Goal: Task Accomplishment & Management: Use online tool/utility

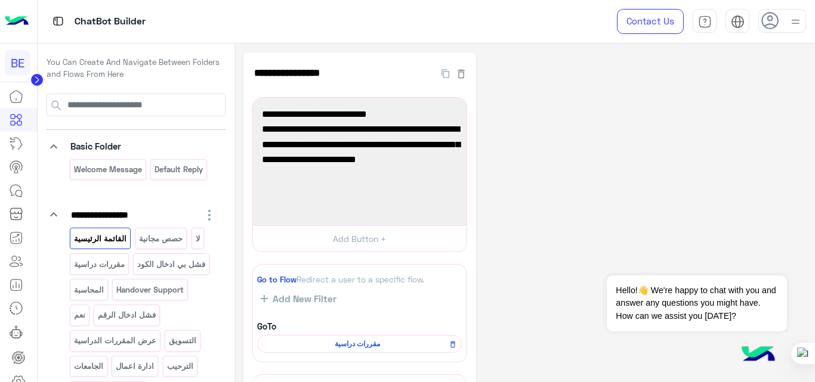
scroll to position [2, 0]
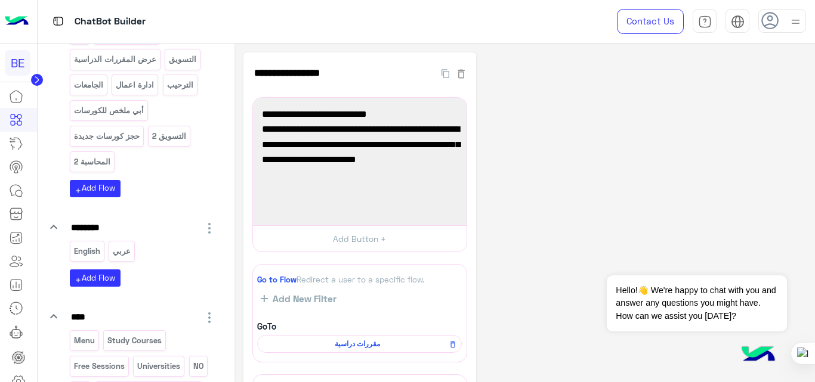
click at [574, 150] on div "**********" at bounding box center [524, 288] width 563 height 473
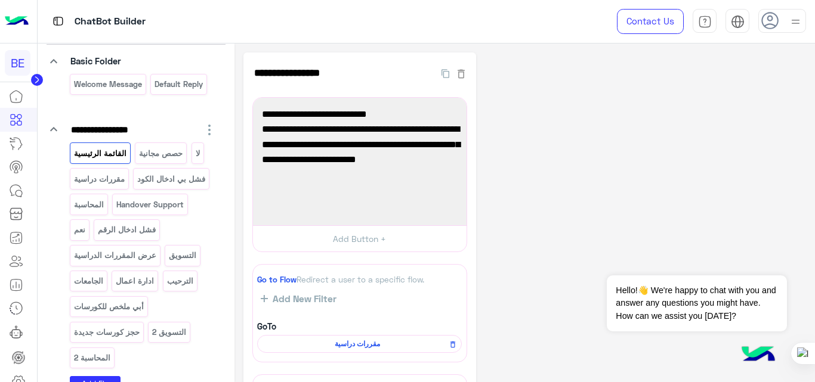
scroll to position [86, 0]
click at [122, 261] on p "عرض المقررات الدراسية" at bounding box center [115, 255] width 84 height 14
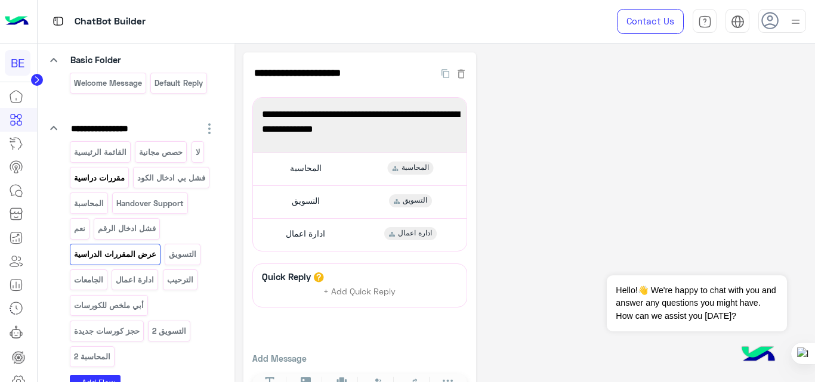
click at [101, 174] on p "مقررات دراسية" at bounding box center [99, 178] width 52 height 14
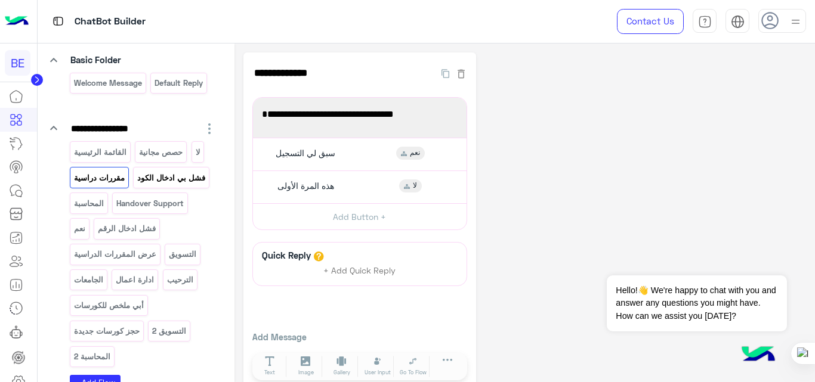
click at [161, 175] on p "فشل بي ادخال الكود" at bounding box center [172, 178] width 70 height 14
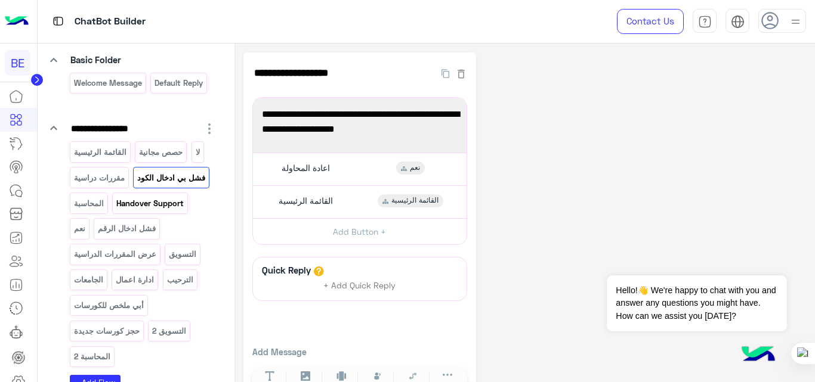
click at [148, 200] on p "Handover Support" at bounding box center [150, 204] width 69 height 14
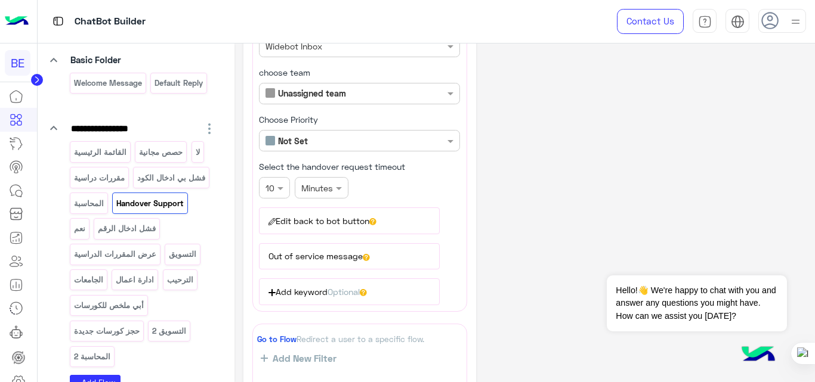
scroll to position [120, 0]
click at [296, 218] on button "Edit back to bot button" at bounding box center [349, 220] width 181 height 26
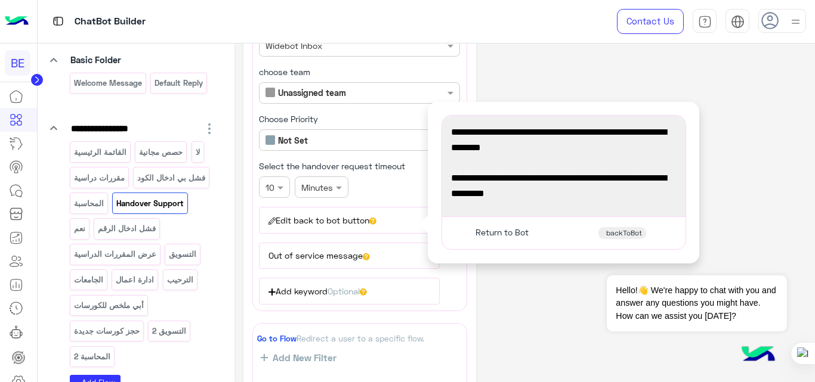
click at [296, 218] on button "Edit back to bot button" at bounding box center [349, 220] width 181 height 26
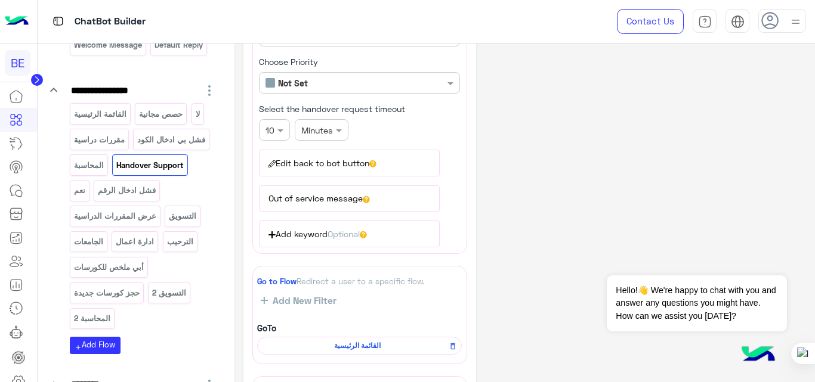
scroll to position [177, 0]
click at [173, 141] on p "فشل بي ادخال الكود" at bounding box center [172, 140] width 70 height 14
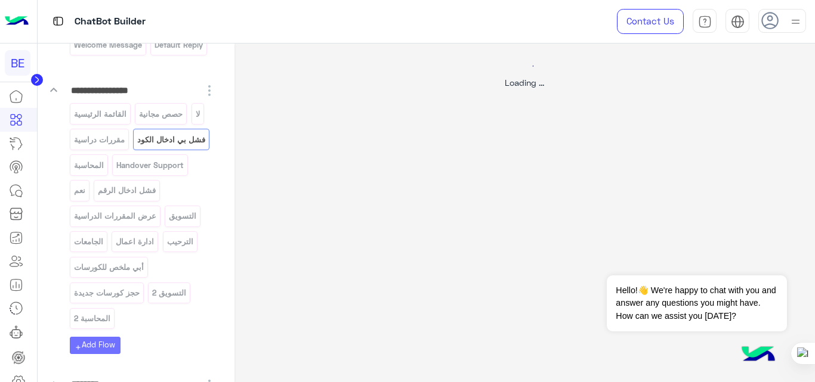
scroll to position [0, 0]
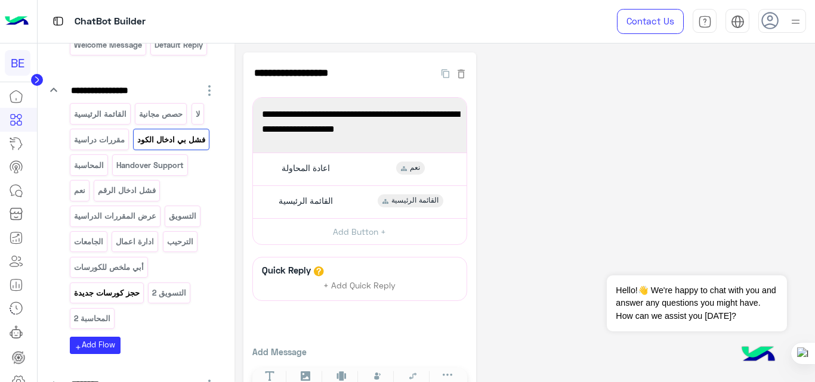
click at [135, 293] on p "حجز كورسات جديدة" at bounding box center [106, 293] width 67 height 14
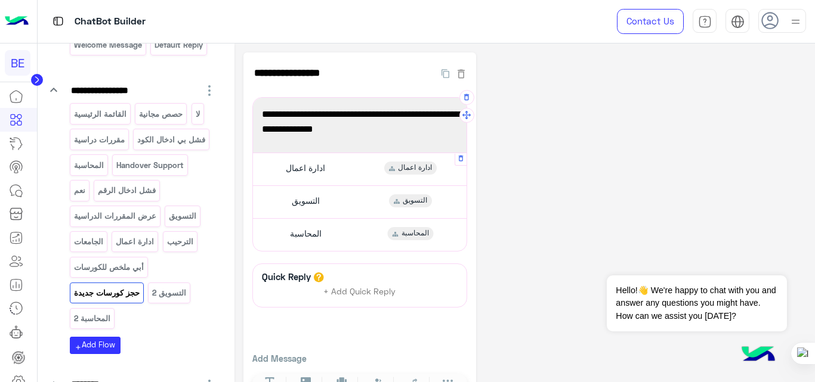
click at [360, 169] on div "ادارة اعمال ادارة اعمال" at bounding box center [359, 168] width 205 height 23
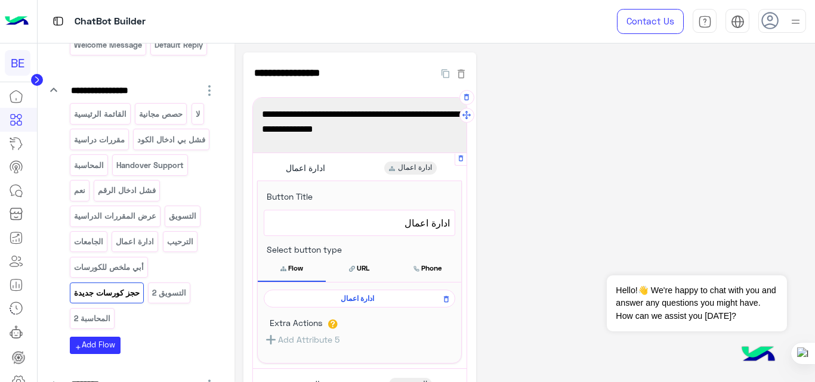
click at [353, 298] on span "ادارة اعمال" at bounding box center [357, 298] width 174 height 11
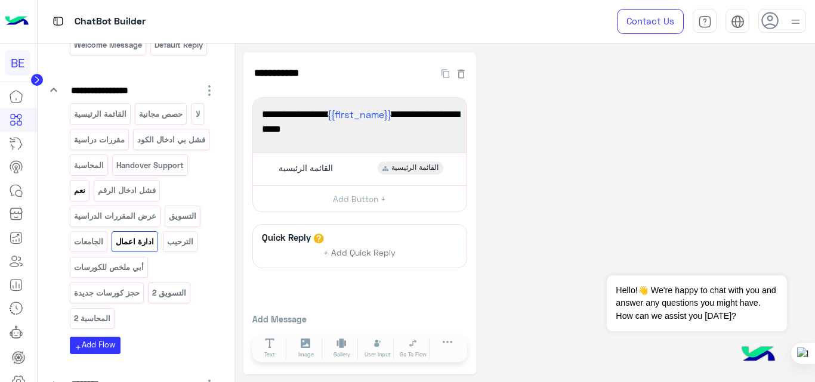
click at [75, 187] on p "نعم" at bounding box center [79, 191] width 13 height 14
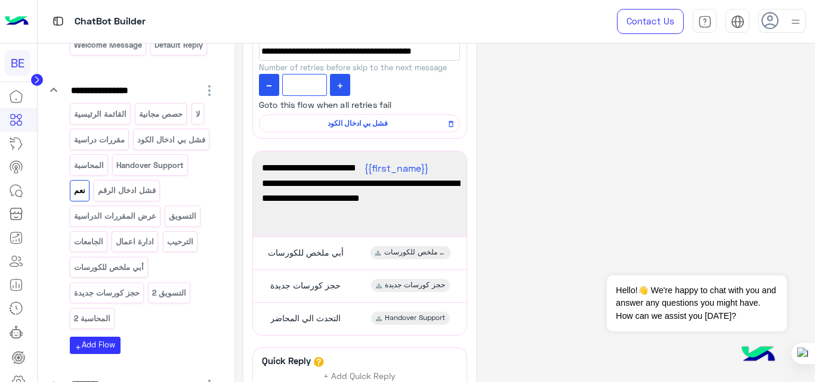
scroll to position [397, 0]
click at [360, 291] on div "حجز كورسات جديدة حجز كورسات جديدة" at bounding box center [359, 285] width 205 height 23
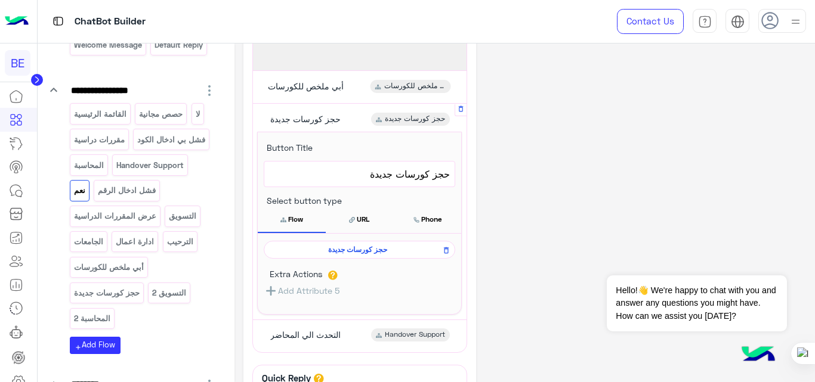
scroll to position [564, 0]
click at [360, 252] on span "حجز كورسات جديدة" at bounding box center [357, 248] width 174 height 11
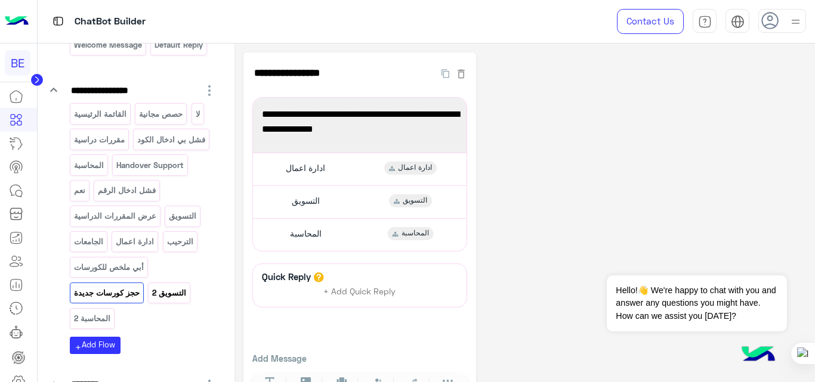
click at [178, 292] on p "التسويق 2" at bounding box center [169, 293] width 36 height 14
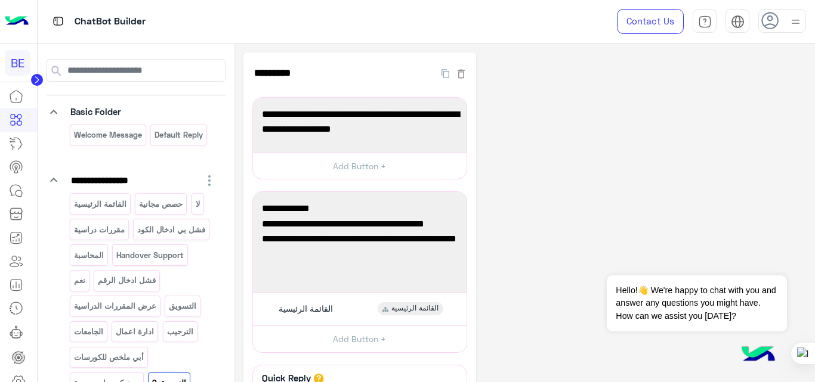
scroll to position [34, 0]
click at [101, 233] on p "مقررات دراسية" at bounding box center [99, 231] width 52 height 14
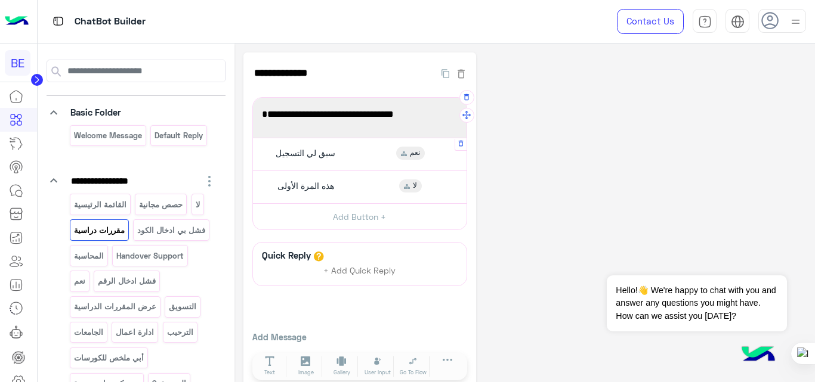
click at [353, 154] on div "سبق لي التسجيل نعم" at bounding box center [359, 154] width 205 height 23
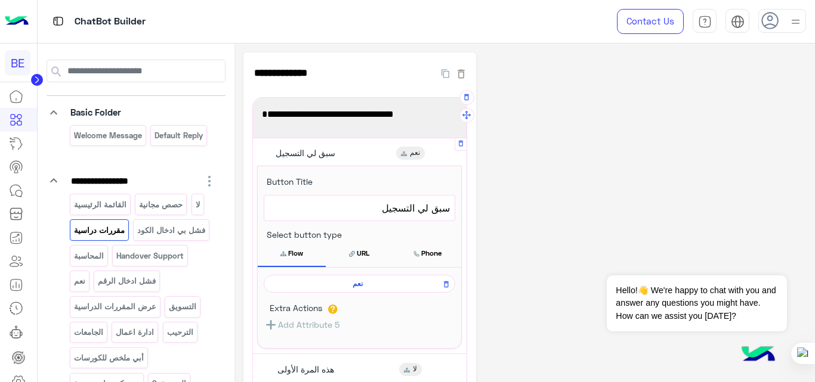
click at [358, 283] on span "نعم" at bounding box center [357, 284] width 174 height 11
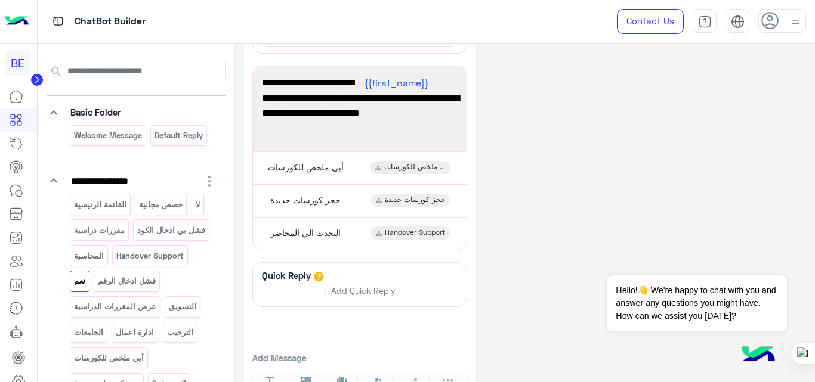
scroll to position [482, 0]
